Goal: Task Accomplishment & Management: Use online tool/utility

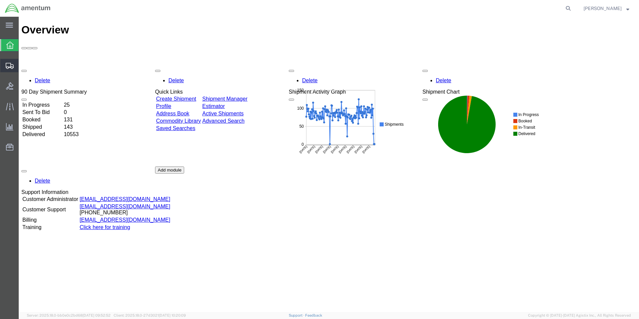
click at [0, 0] on span "Create from Template" at bounding box center [0, 0] width 0 height 0
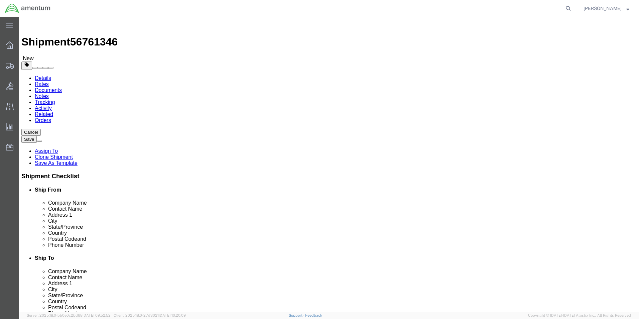
select select "49831"
select select
drag, startPoint x: 419, startPoint y: 126, endPoint x: 396, endPoint y: 124, distance: 23.5
click input "AVIATION PLUS INC CBP0030031/32"
drag, startPoint x: 380, startPoint y: 125, endPoint x: 426, endPoint y: 125, distance: 45.8
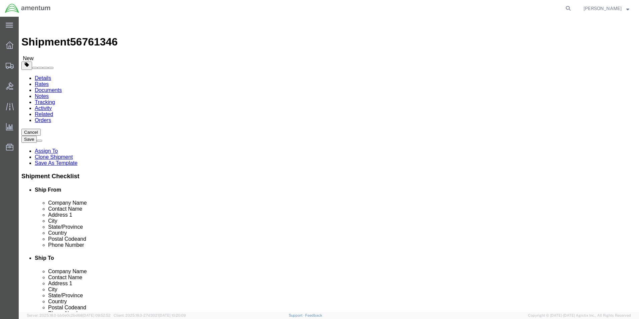
click input "AVIATION PLUS INC CBP0043813/14/17/45"
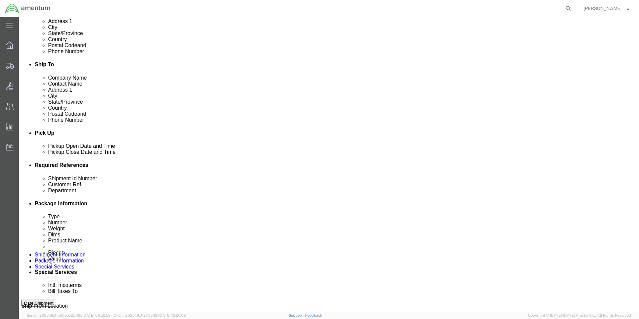
scroll to position [201, 0]
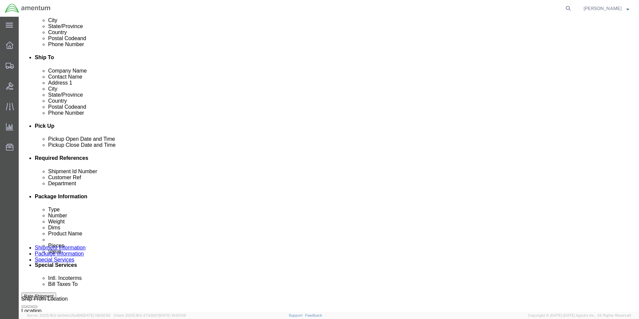
type input "AVIATION PLUS INC CBP0043813/14/17/45"
click input "PR# 147758/761"
paste input "CBP0043813/14/17/45"
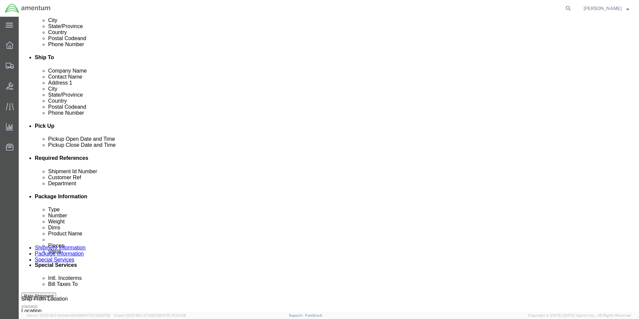
type input "CBP0043813/14/17/45"
click input "PR# 147758/761"
paste input "CBP0043813/14/17/45"
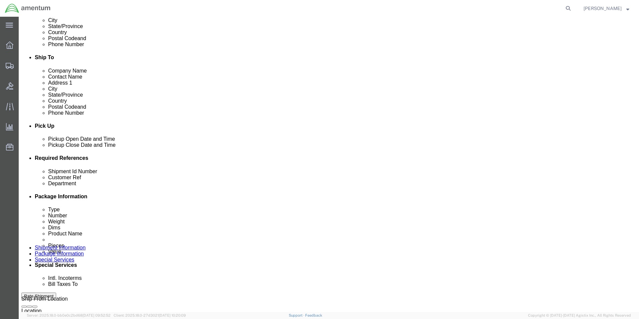
scroll to position [279, 0]
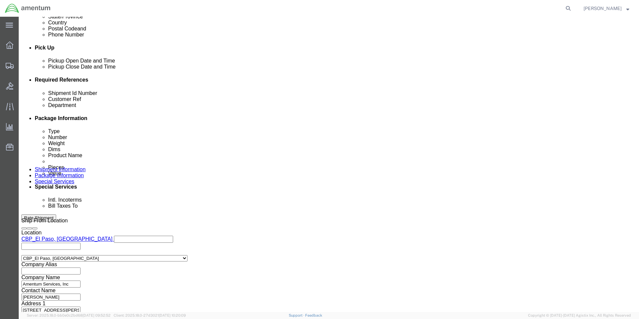
type input "CBP0043813/14/17/45"
click button "Continue"
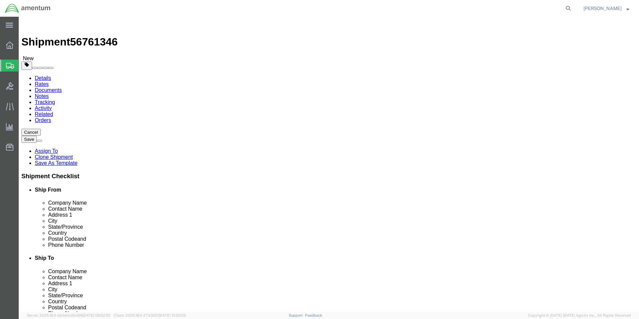
click input "17.00"
type input "20"
type input "12"
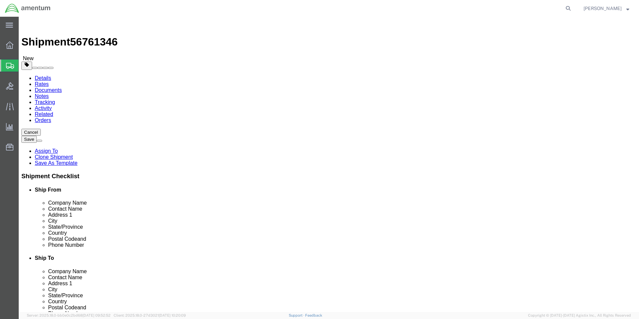
click input "6.15"
type input "12.25"
click dd "100.00 USD"
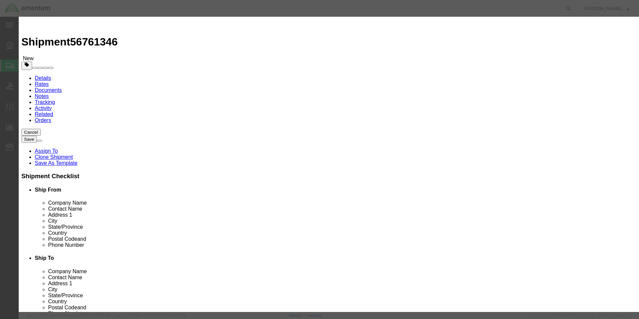
click input "2.00"
type input "4"
type input "200"
click button "Save & Close"
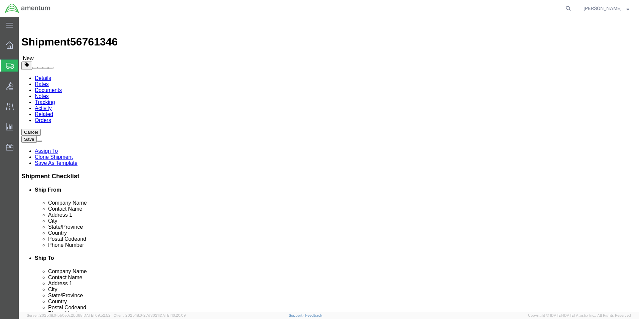
click button "Rate Shipment"
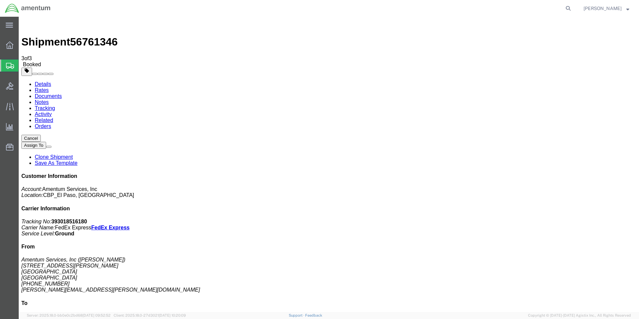
click at [0, 0] on span "Create from Template" at bounding box center [0, 0] width 0 height 0
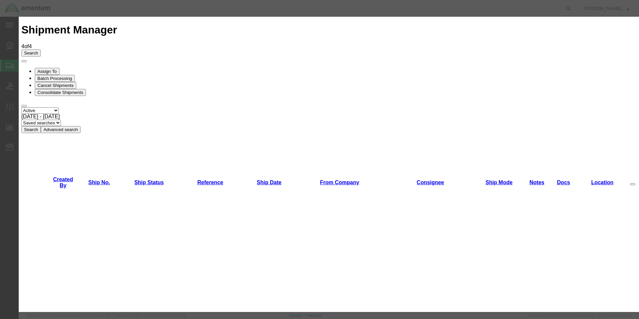
scroll to position [368, 0]
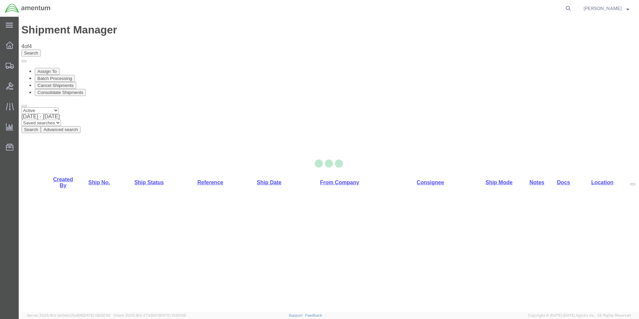
select select "49831"
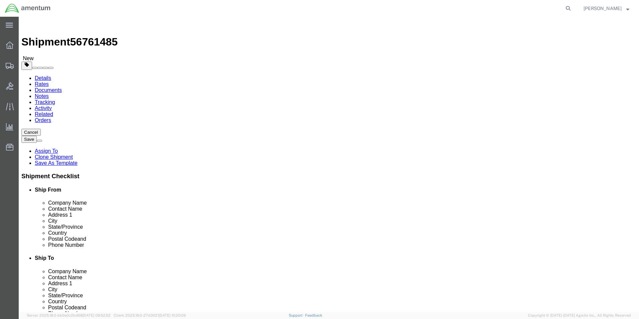
drag, startPoint x: 415, startPoint y: 137, endPoint x: 399, endPoint y: 137, distance: 15.7
click input "[PERSON_NAME] CBP0027920"
click input "[PERSON_NAME] CBP0043827/28"
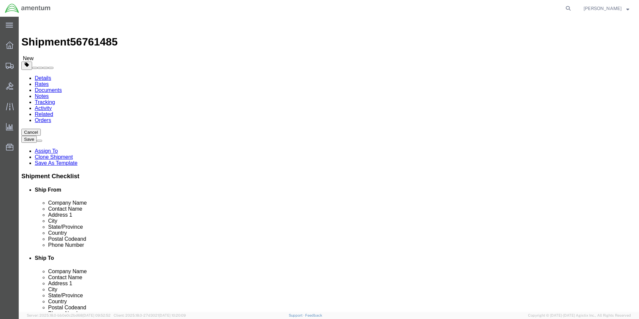
drag, startPoint x: 413, startPoint y: 135, endPoint x: 400, endPoint y: 137, distance: 13.1
click input "[PERSON_NAME] CBP0043827/28"
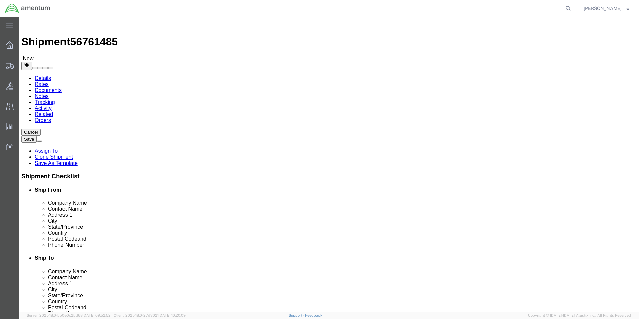
click input "[PERSON_NAME] CBP0043827/28"
drag, startPoint x: 423, startPoint y: 138, endPoint x: 386, endPoint y: 137, distance: 37.5
click input "[PERSON_NAME] CBP0043827/28"
type input "[PERSON_NAME] CBP0043827/28"
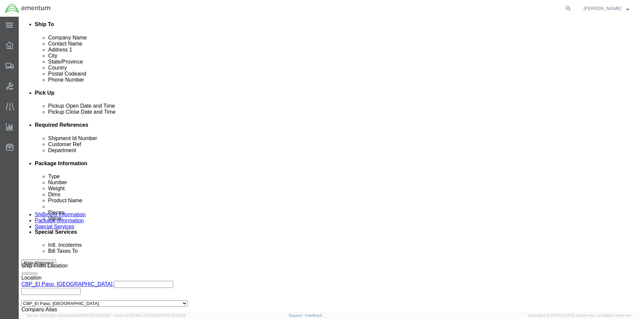
scroll to position [234, 0]
click input "PR#139877"
paste input "CBP0043827/28"
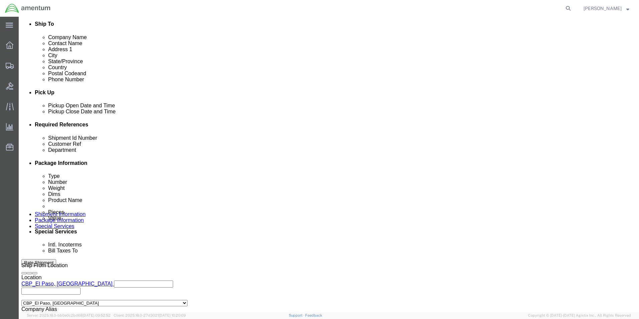
type input "CBP0043827/28"
click input "PR#139877"
paste input "CBP0043827/28"
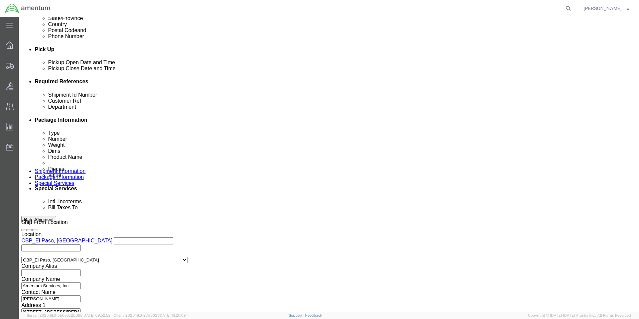
scroll to position [279, 0]
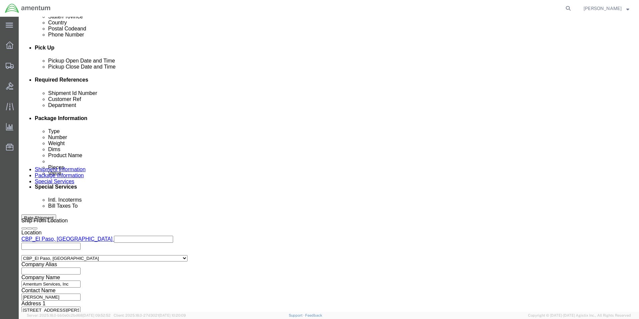
type input "CBP0043827/28"
click button "Continue"
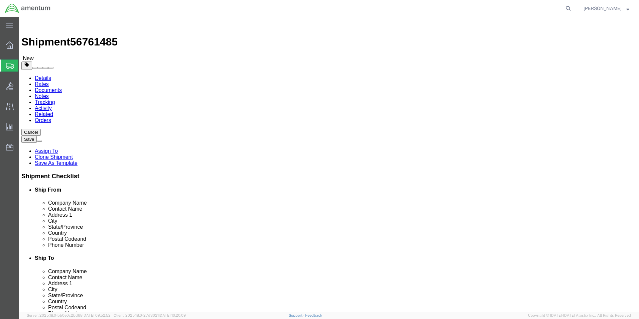
click input "20.00"
type input "12"
type input "6"
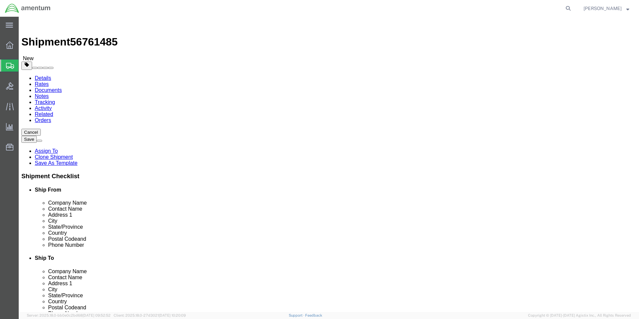
click input "4.50"
type input "6.35"
click dd "100.00 USD"
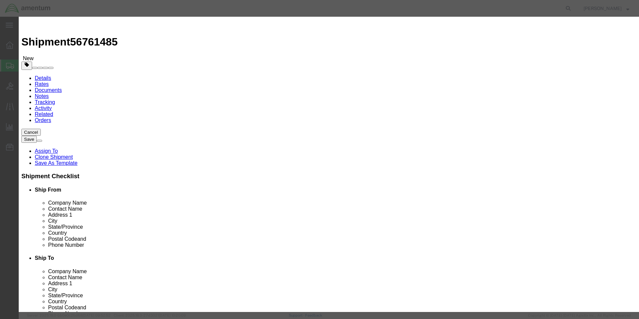
click input "1.00"
type input "12"
type input "1200"
click button "Save & Close"
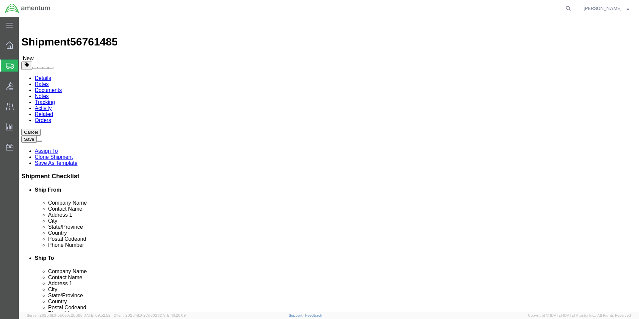
click button "Rate Shipment"
